Goal: Use online tool/utility: Utilize a website feature to perform a specific function

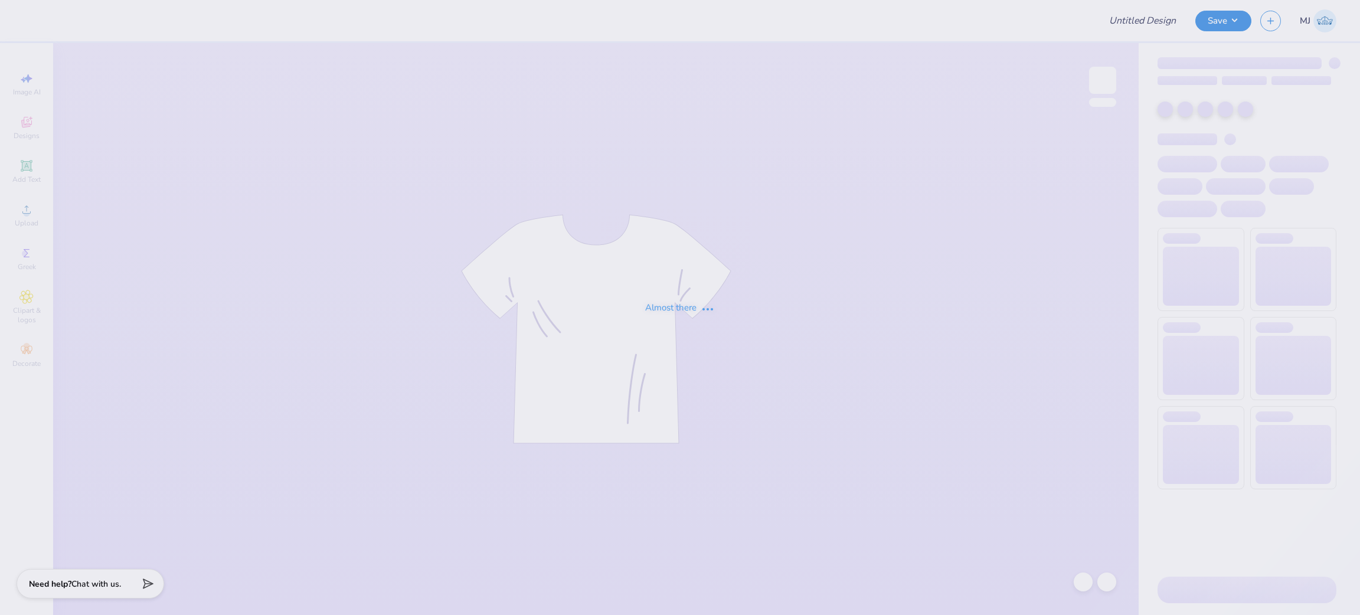
type input "Shirts"
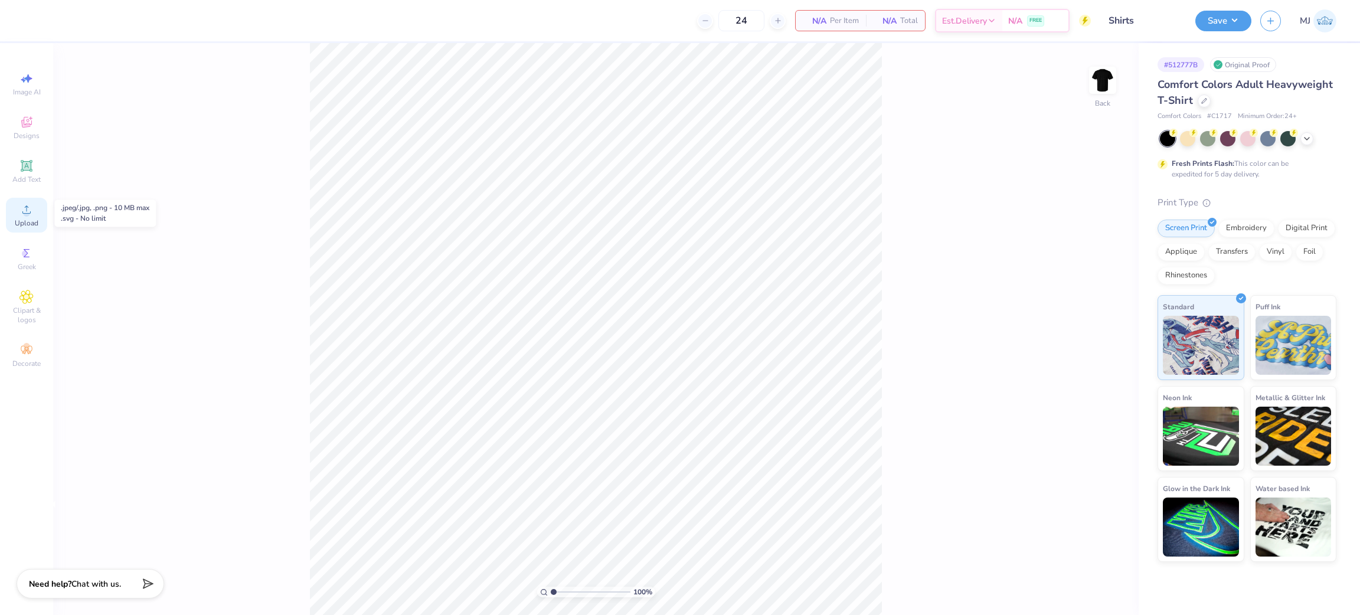
click at [28, 215] on circle at bounding box center [26, 213] width 6 height 6
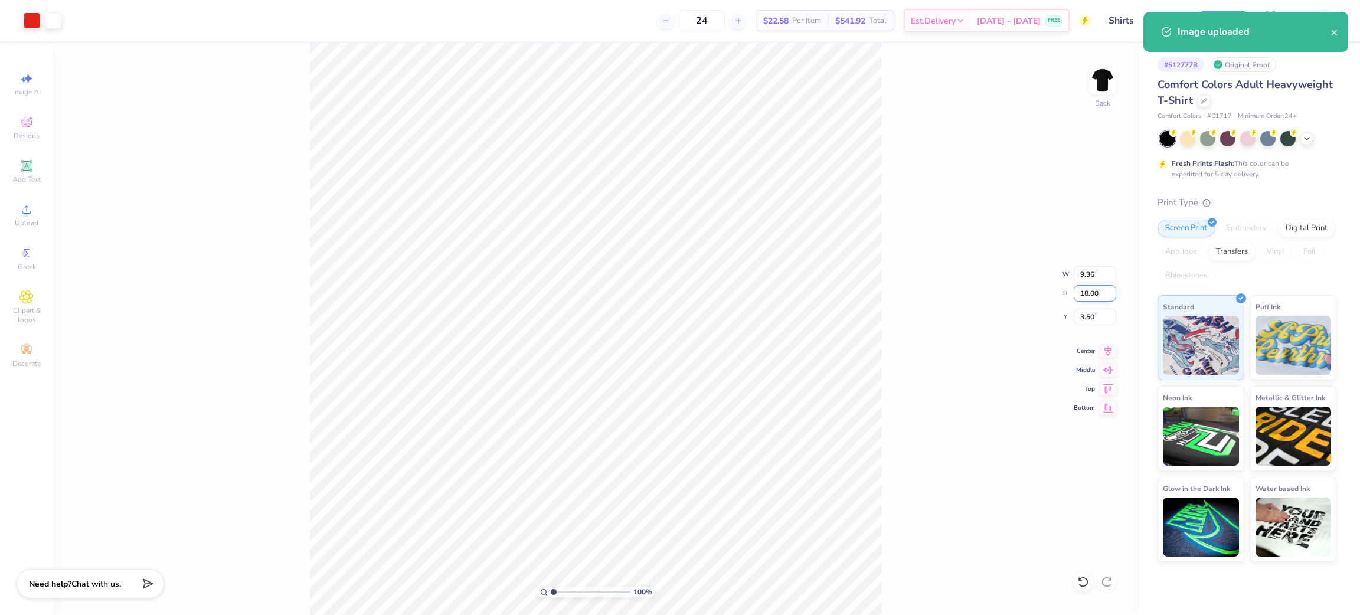
click at [1084, 297] on input "18.00" at bounding box center [1094, 293] width 42 height 17
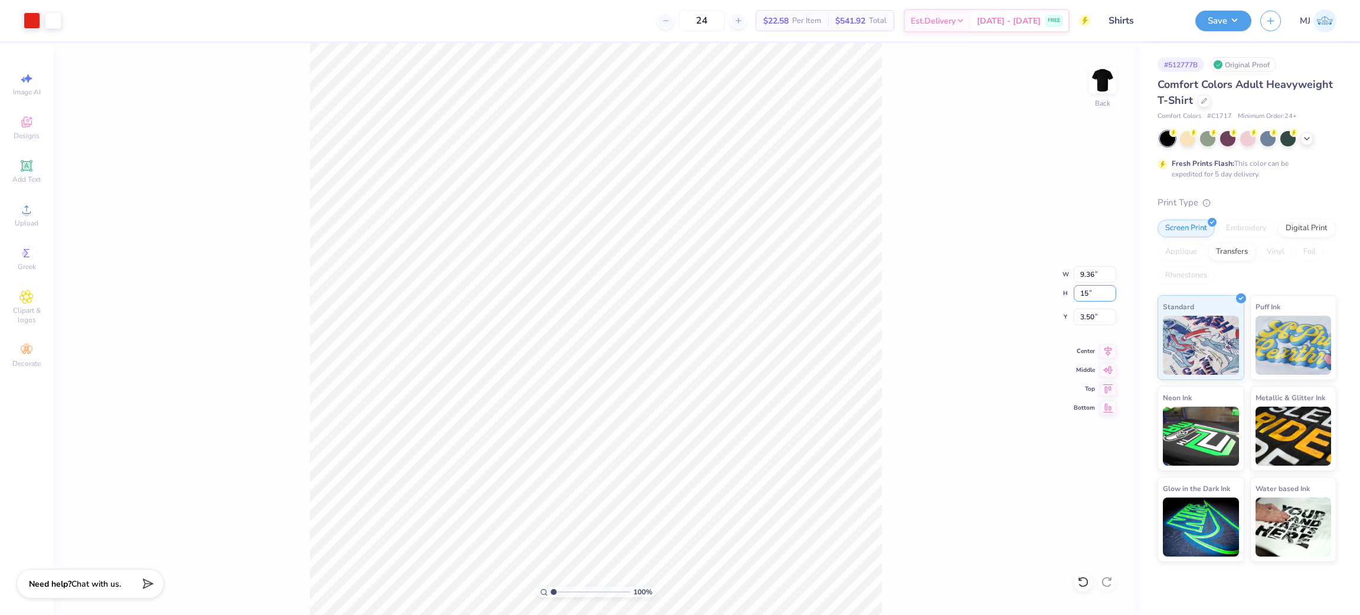
type input "15"
type input "7.80"
type input "15.00"
click at [1085, 320] on input "5.00" at bounding box center [1094, 317] width 42 height 17
click at [1085, 319] on input "5.00" at bounding box center [1094, 317] width 42 height 17
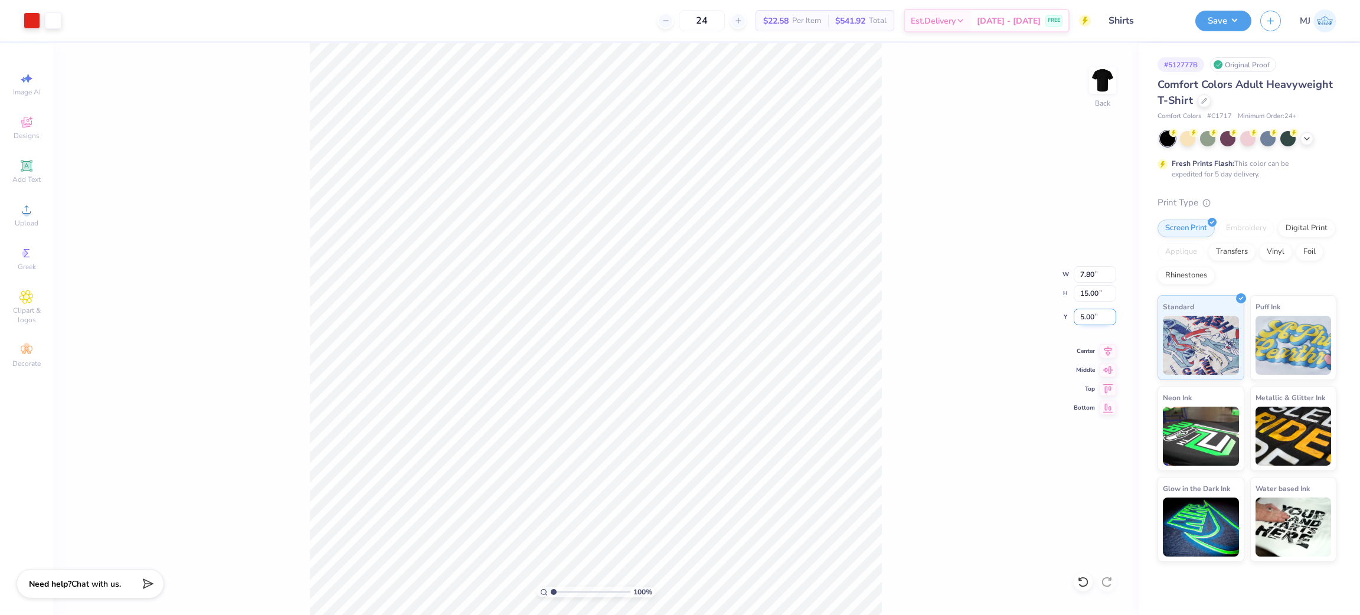
click at [1085, 319] on input "5.00" at bounding box center [1094, 317] width 42 height 17
type input "3.00"
click at [955, 253] on div "100 % Back W 7.80 7.80 " H 15.00 15.00 " Y 3.00 3.00 " Center Middle Top Bottom" at bounding box center [595, 329] width 1085 height 572
click at [1220, 24] on button "Save" at bounding box center [1223, 19] width 56 height 21
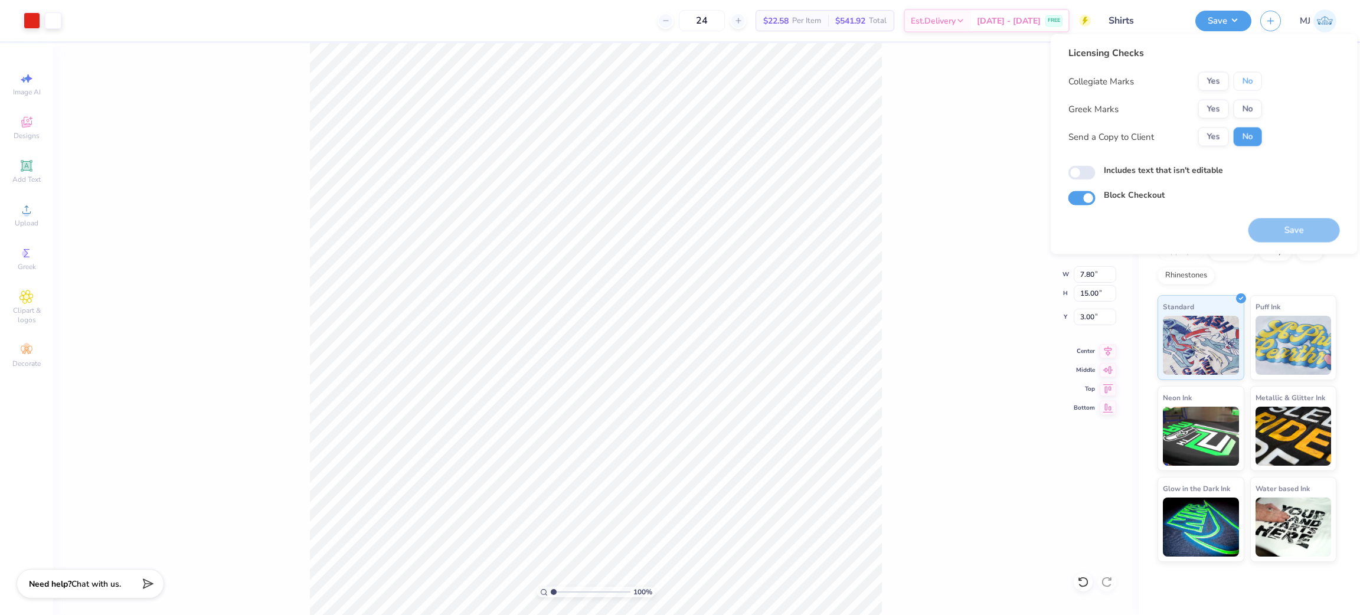
drag, startPoint x: 1252, startPoint y: 80, endPoint x: 1253, endPoint y: 91, distance: 10.7
click at [1252, 81] on button "No" at bounding box center [1247, 81] width 28 height 19
click at [1252, 102] on button "No" at bounding box center [1247, 109] width 28 height 19
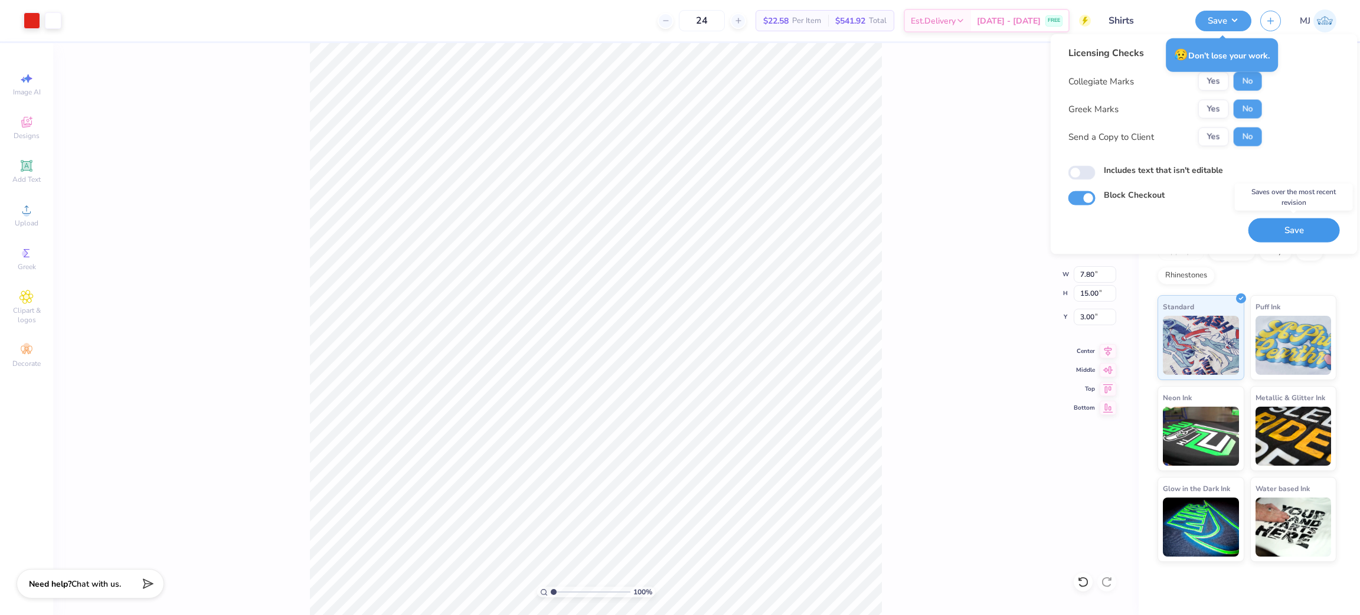
click at [1291, 233] on button "Save" at bounding box center [1293, 230] width 91 height 24
